Goal: Task Accomplishment & Management: Manage account settings

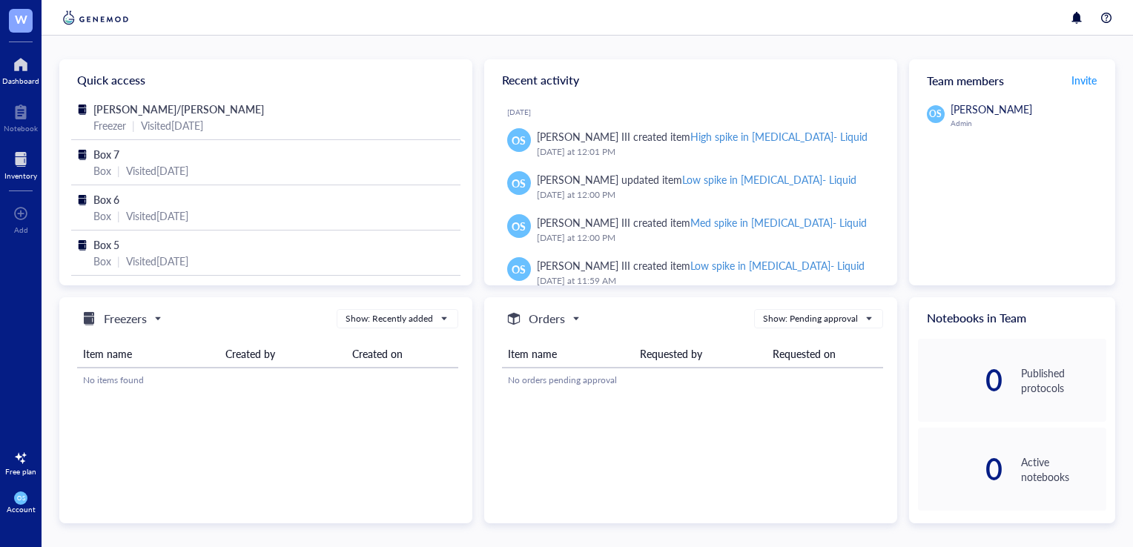
click at [13, 159] on div at bounding box center [20, 160] width 33 height 24
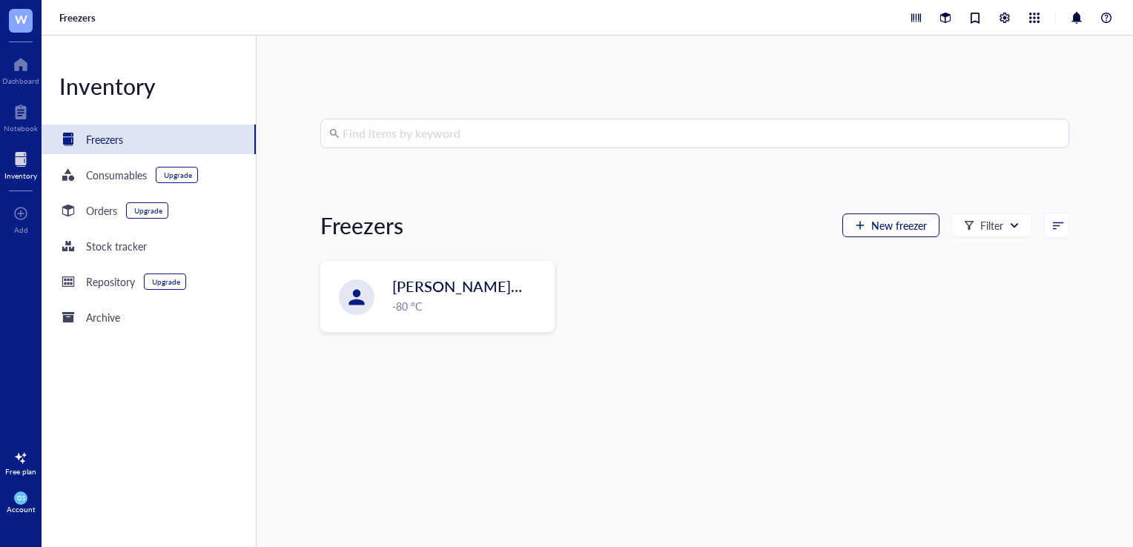
click at [886, 228] on span "New freezer" at bounding box center [899, 225] width 56 height 12
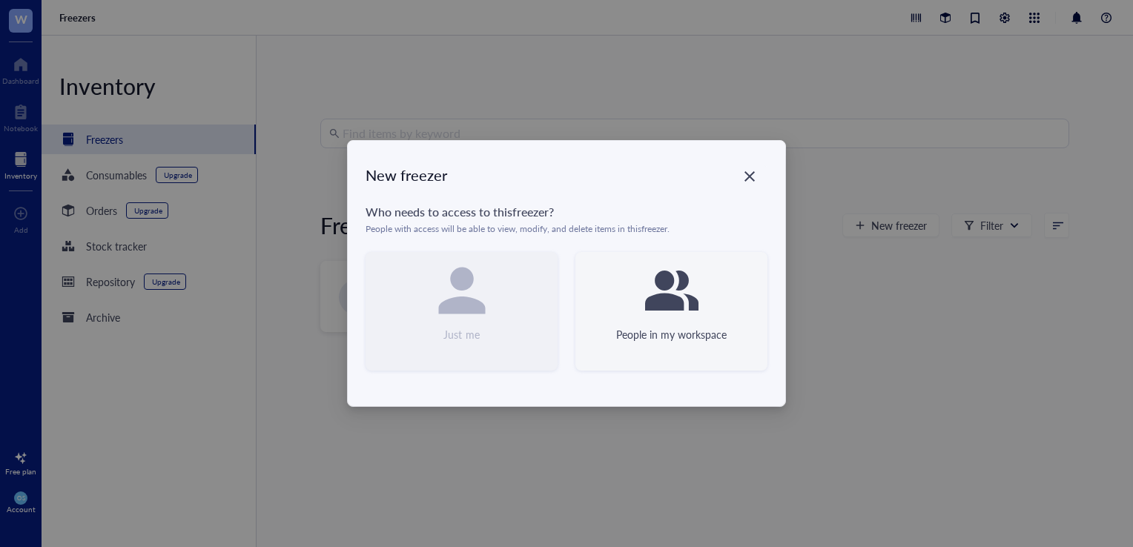
click at [613, 320] on div "People in my workspace" at bounding box center [671, 311] width 192 height 119
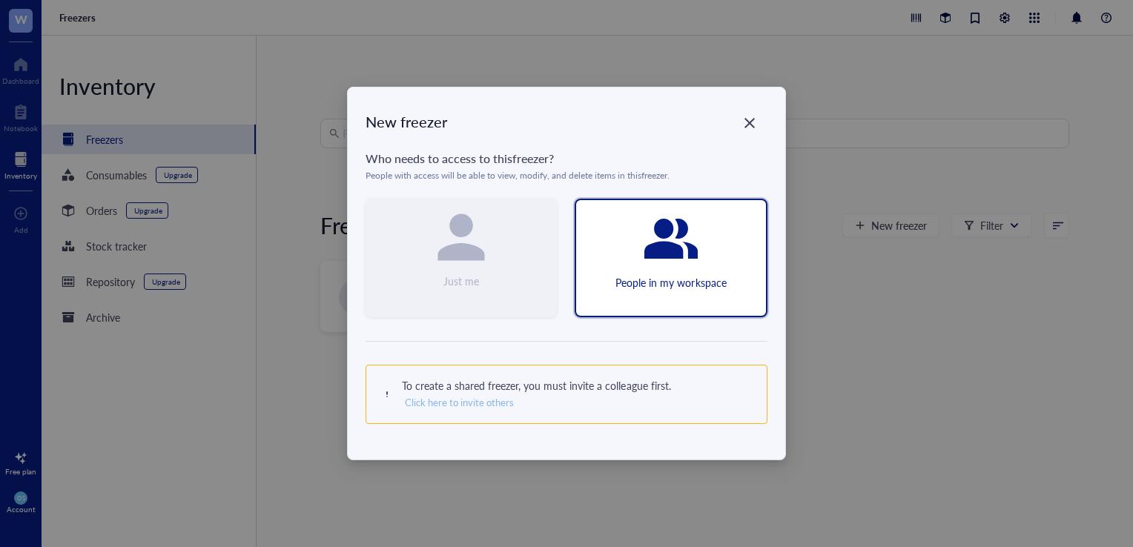
click at [493, 404] on span "Click here to invite others" at bounding box center [459, 402] width 109 height 13
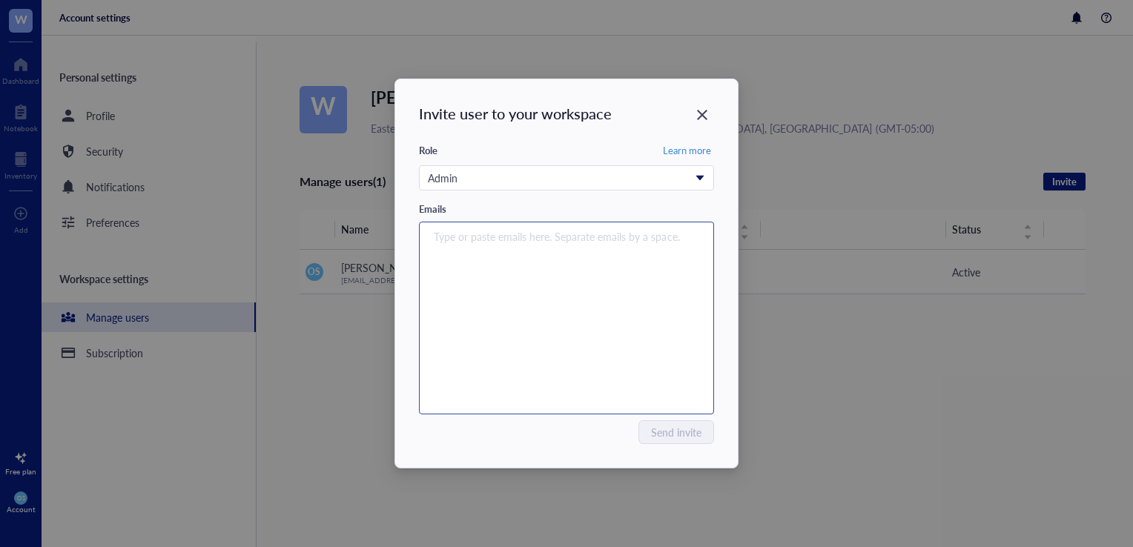
click at [639, 331] on div "Type or paste emails here. Separate emails by a space." at bounding box center [567, 317] width 282 height 185
type input "m"
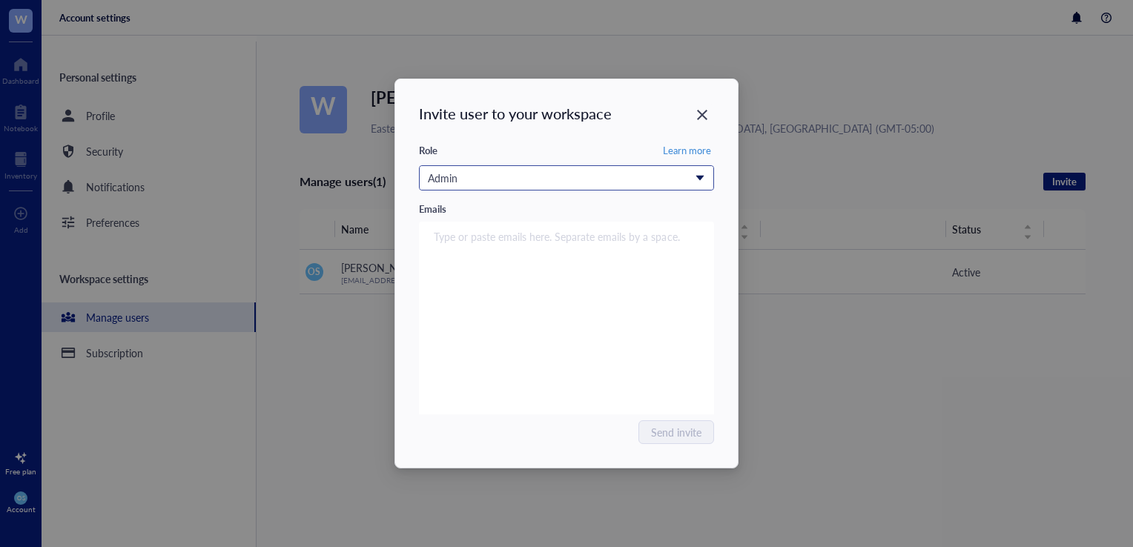
click at [644, 187] on input "search" at bounding box center [560, 178] width 264 height 22
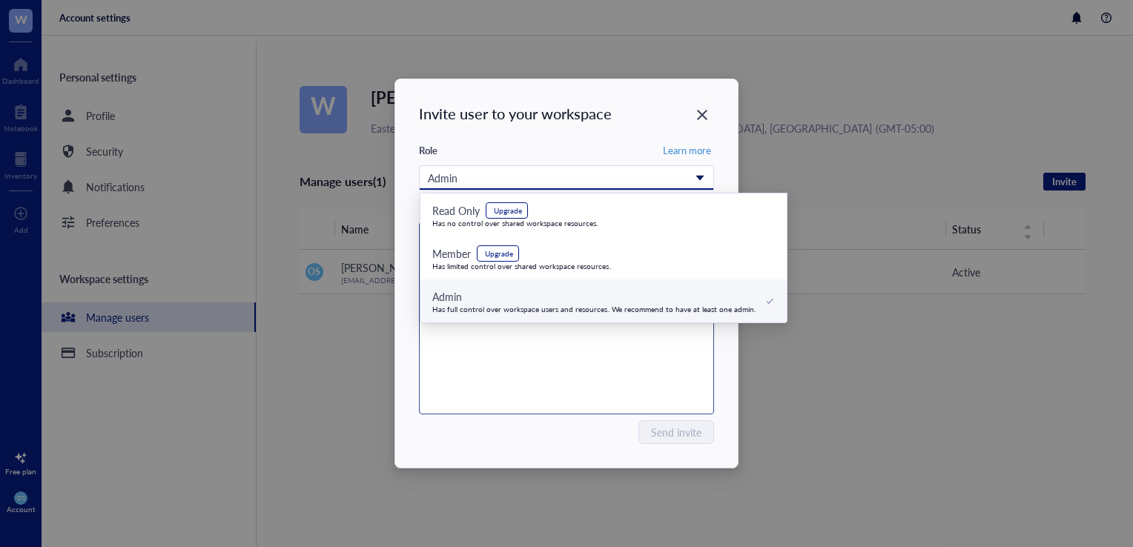
click at [658, 360] on div "Type or paste emails here. Separate emails by a space." at bounding box center [567, 317] width 282 height 185
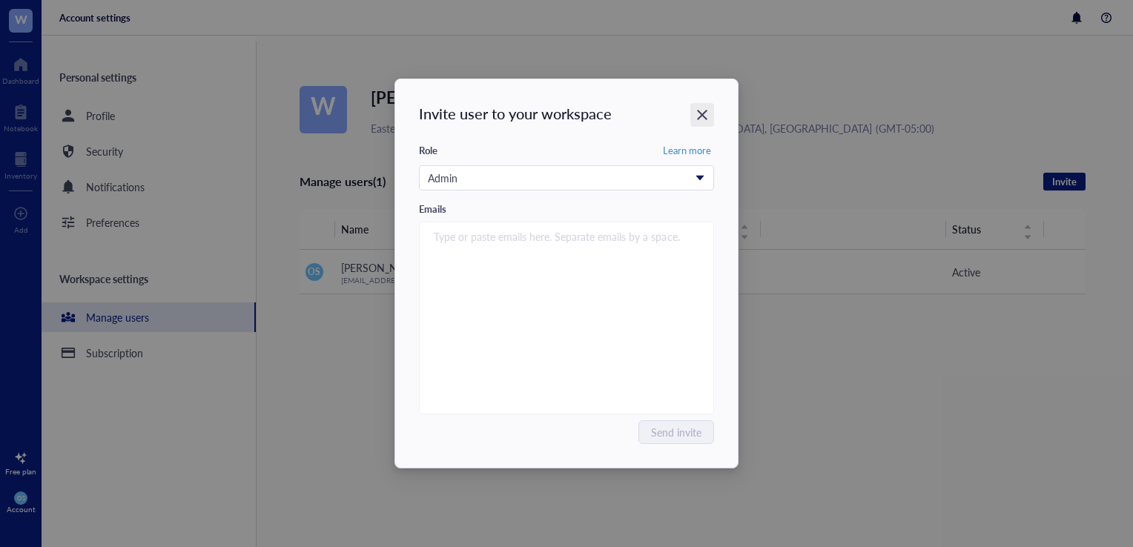
click at [708, 113] on icon "Close" at bounding box center [702, 115] width 14 height 14
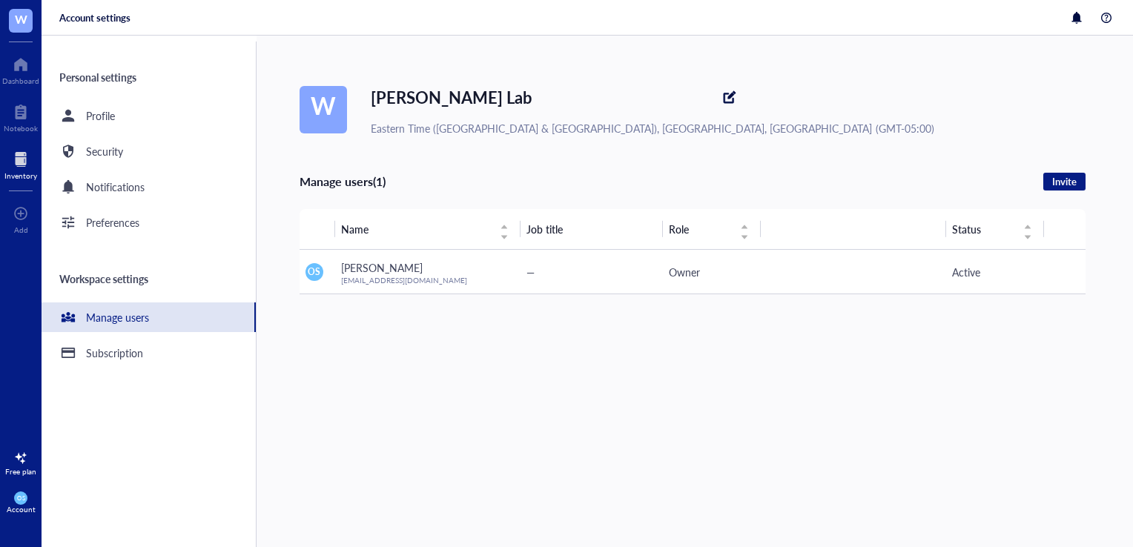
click at [4, 170] on div at bounding box center [20, 160] width 33 height 24
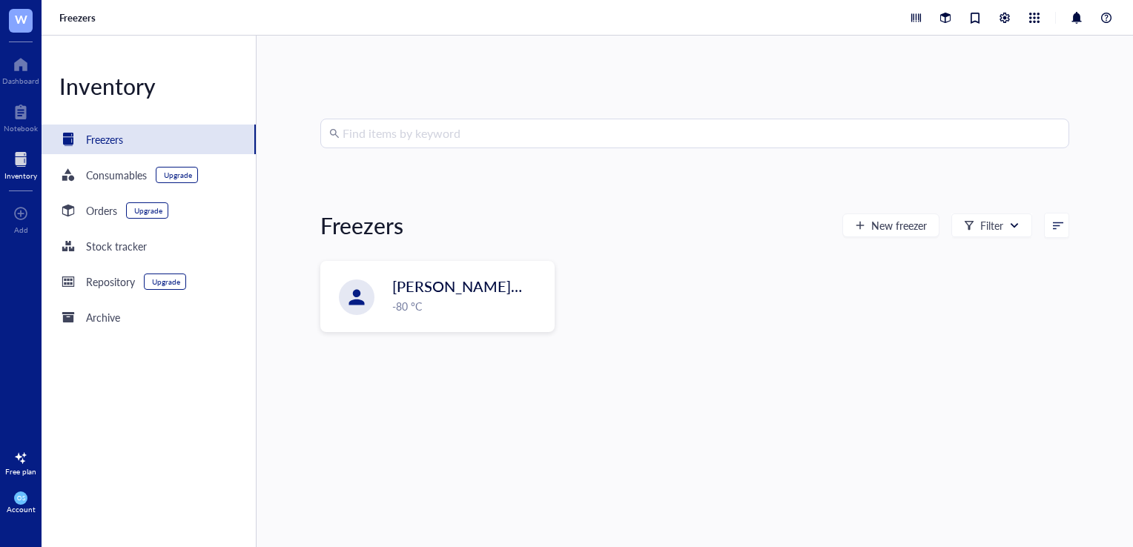
click at [905, 240] on div "Freezers New freezer Filter" at bounding box center [694, 226] width 749 height 36
click at [893, 224] on span "New freezer" at bounding box center [899, 225] width 56 height 12
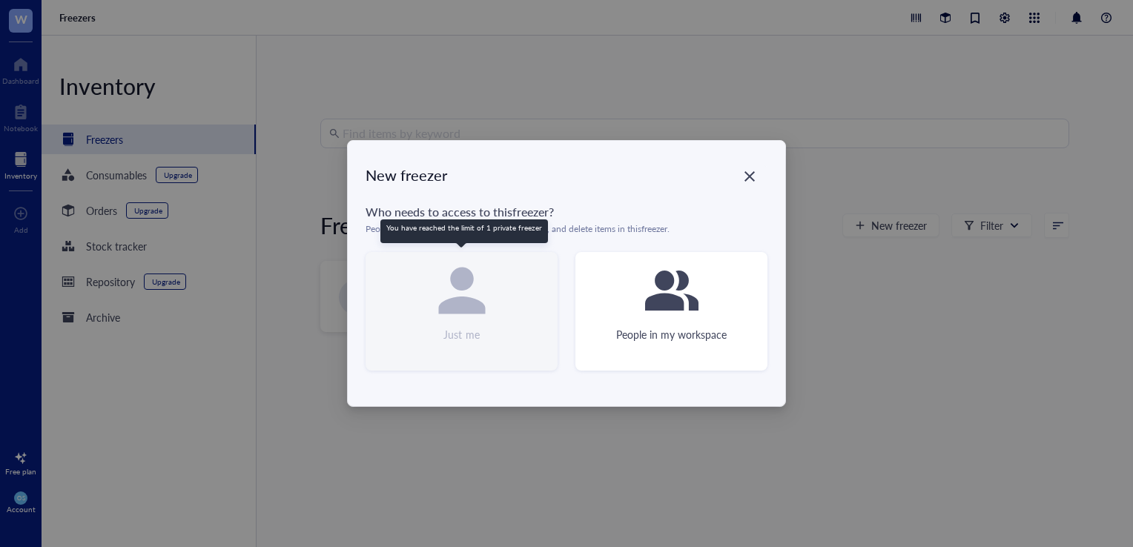
click at [456, 320] on div at bounding box center [461, 290] width 59 height 59
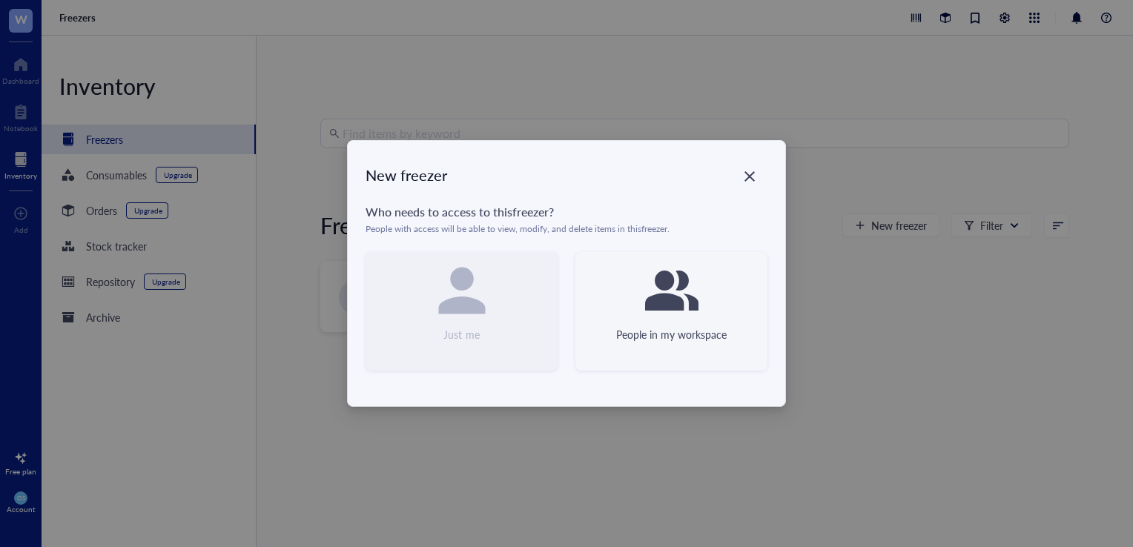
click at [692, 323] on div "People in my workspace" at bounding box center [671, 311] width 192 height 119
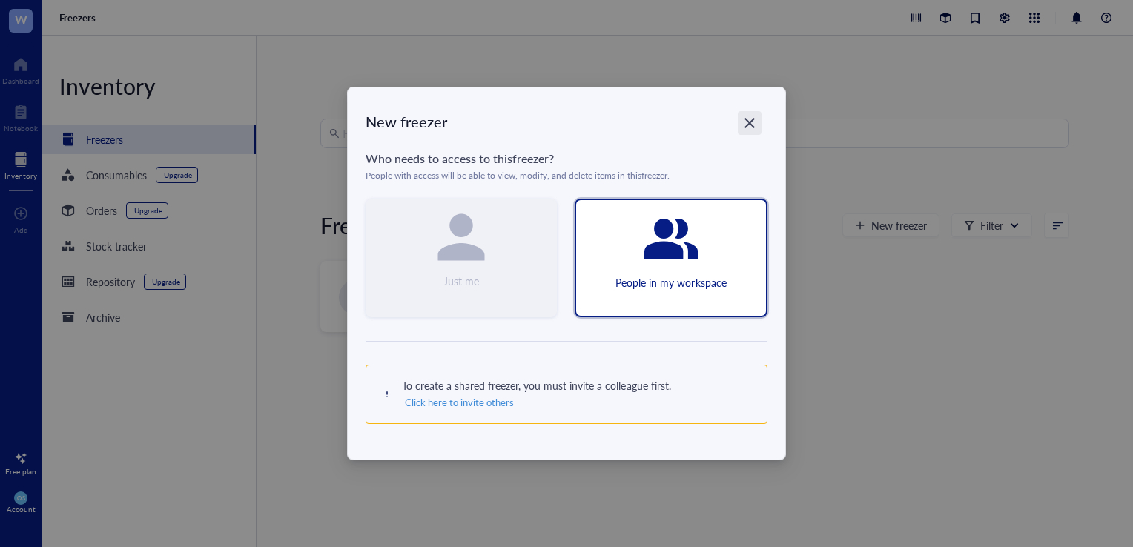
click at [749, 117] on icon "Close" at bounding box center [750, 123] width 14 height 14
